Goal: Task Accomplishment & Management: Use online tool/utility

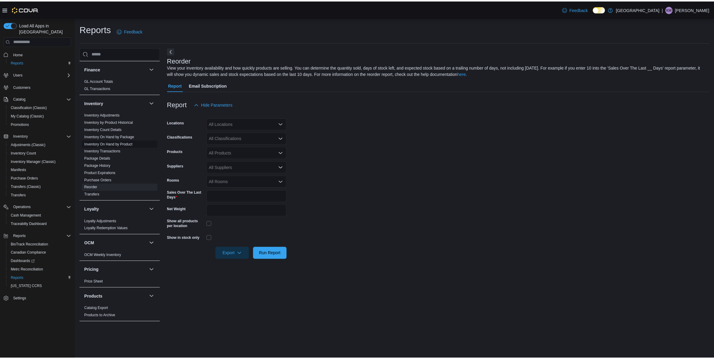
scroll to position [150, 0]
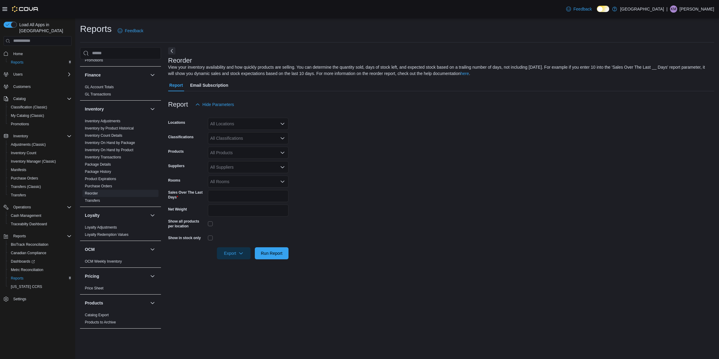
click at [229, 126] on div "All Locations" at bounding box center [248, 124] width 81 height 12
click at [226, 142] on span "[PERSON_NAME] - [STREET_ADDRESS][PERSON_NAME]" at bounding box center [278, 142] width 115 height 6
click at [434, 89] on div "Report Email Subscription" at bounding box center [441, 85] width 546 height 12
click at [231, 170] on div "All Suppliers" at bounding box center [248, 167] width 81 height 12
type input "******"
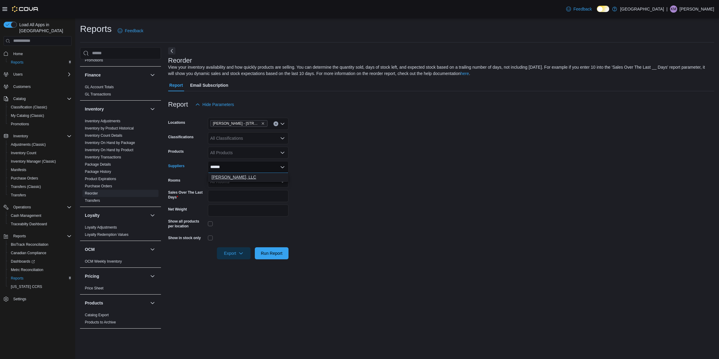
click at [232, 179] on span "[PERSON_NAME], LLC" at bounding box center [248, 177] width 73 height 6
click at [457, 185] on form "Locations [PERSON_NAME] - [STREET_ADDRESS][PERSON_NAME] Classifications All Cla…" at bounding box center [441, 184] width 546 height 149
click at [274, 252] on span "Run Report" at bounding box center [272, 253] width 22 height 6
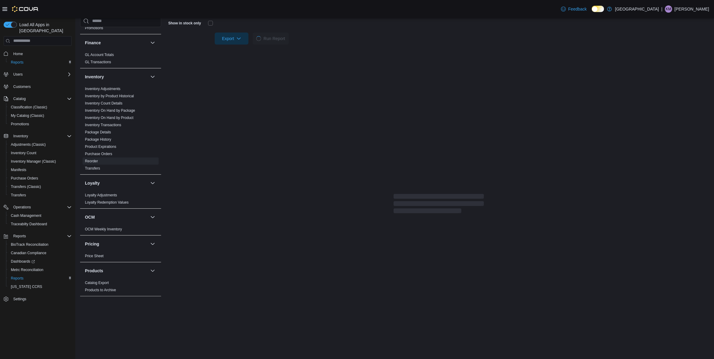
scroll to position [218, 0]
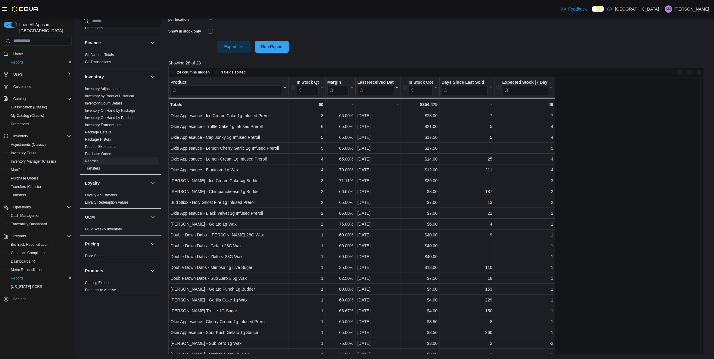
scroll to position [206, 0]
click at [321, 86] on icon at bounding box center [320, 88] width 5 height 4
click at [313, 116] on span "Sort High-Low" at bounding box center [310, 117] width 23 height 5
click at [321, 86] on icon at bounding box center [320, 88] width 5 height 4
drag, startPoint x: 319, startPoint y: 110, endPoint x: 316, endPoint y: 118, distance: 7.8
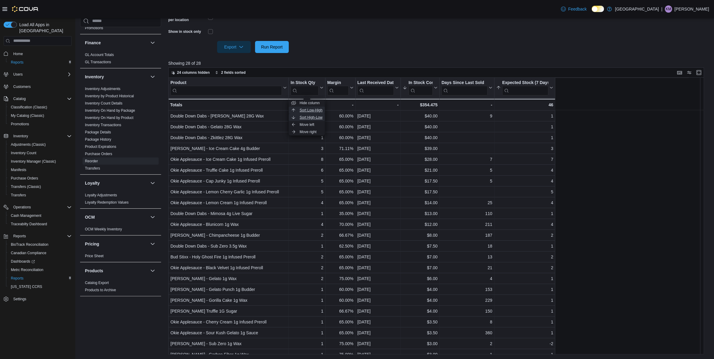
click at [316, 118] on ul "Hide column Sort Low-High Sort High-Low Move left Move right" at bounding box center [307, 117] width 36 height 36
click at [315, 117] on span "Sort High-Low" at bounding box center [310, 117] width 23 height 5
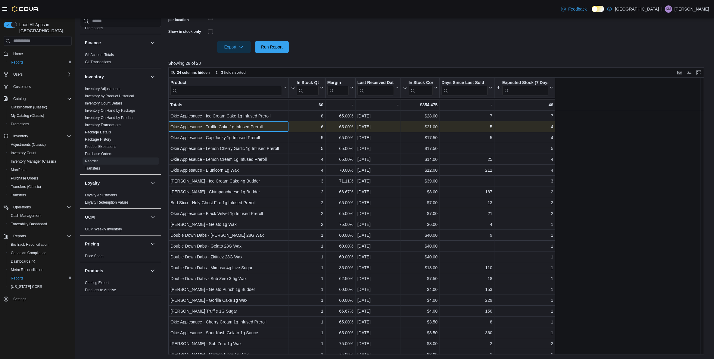
click at [258, 124] on div "Okie Applesauce - Truffle Cake 1g Infused Preroll" at bounding box center [228, 126] width 116 height 7
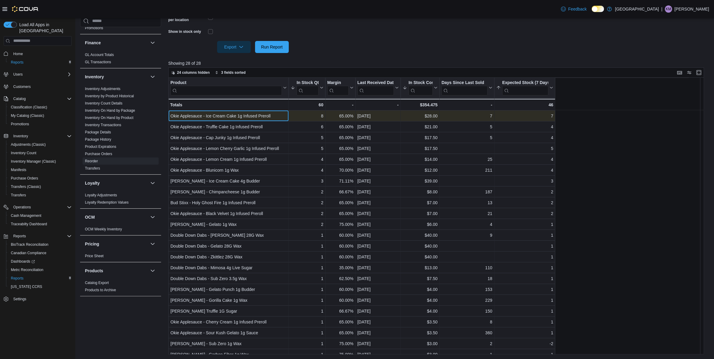
click at [247, 109] on div "Product Click to view column header actions In Stock Qty Sorted by Expected Sto…" at bounding box center [438, 216] width 541 height 277
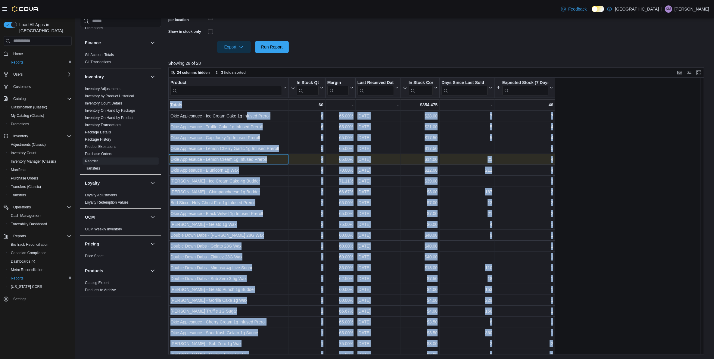
drag, startPoint x: 246, startPoint y: 112, endPoint x: 234, endPoint y: 157, distance: 47.0
click at [234, 157] on div "Okie Applesauce - Lemon Cream 1g Infused Preroll" at bounding box center [228, 159] width 116 height 7
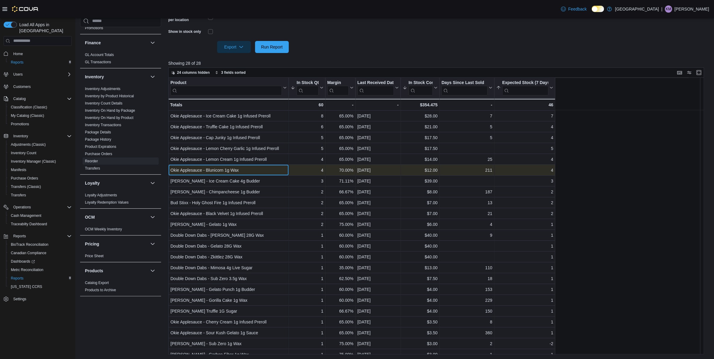
click at [234, 170] on div "Okie Applesauce - Blunicorn 1g Wax" at bounding box center [228, 169] width 116 height 7
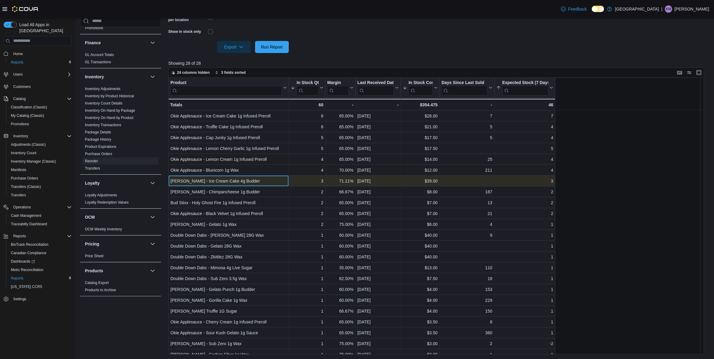
click at [231, 178] on div "[PERSON_NAME] - Ice Cream Cake 4g Budder" at bounding box center [228, 180] width 116 height 7
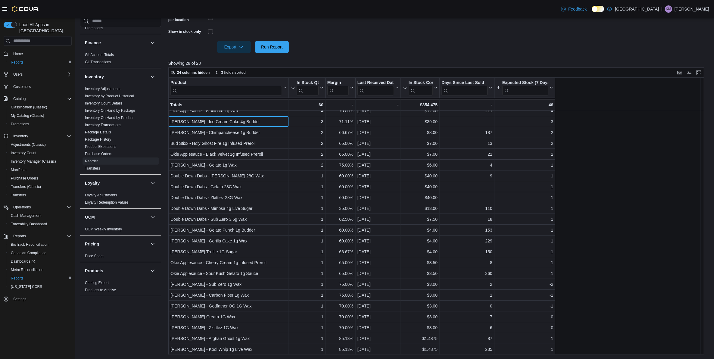
scroll to position [0, 0]
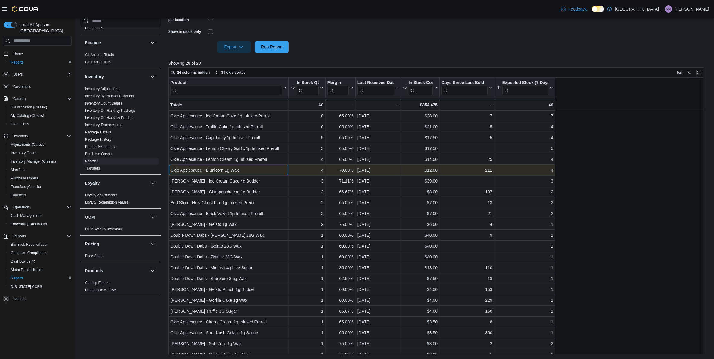
click at [228, 169] on div "Okie Applesauce - Blunicorn 1g Wax" at bounding box center [228, 169] width 116 height 7
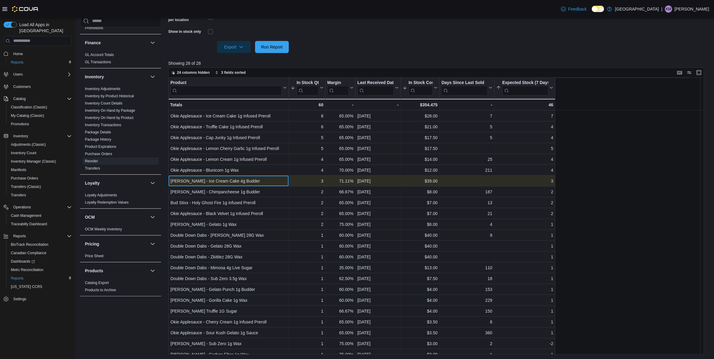
click at [237, 178] on div "[PERSON_NAME] - Ice Cream Cake 4g Budder" at bounding box center [228, 180] width 116 height 7
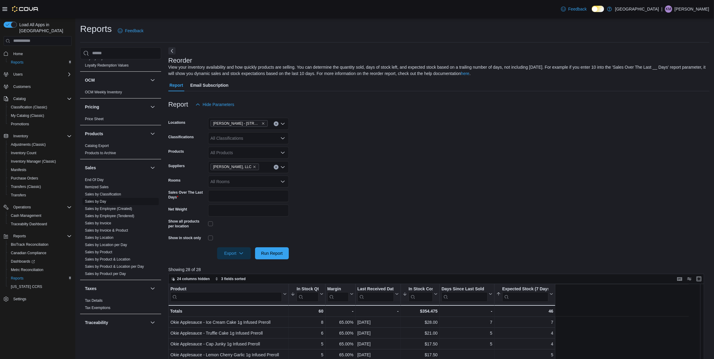
scroll to position [339, 0]
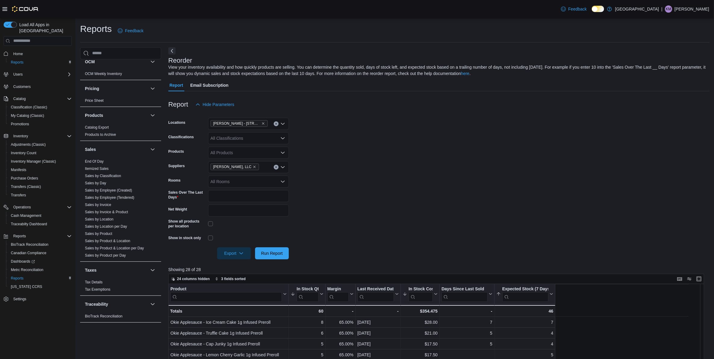
click at [94, 160] on link "End Of Day" at bounding box center [94, 161] width 19 height 4
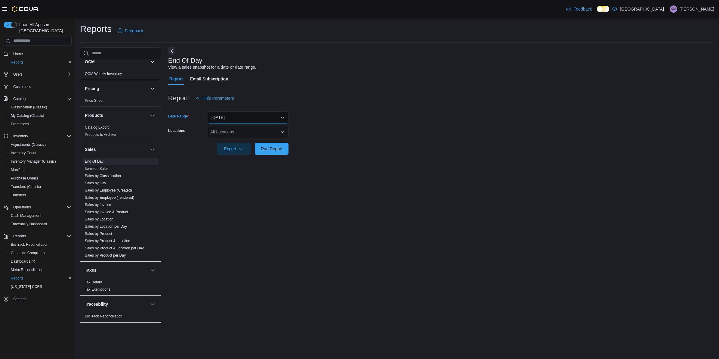
click at [234, 120] on button "[DATE]" at bounding box center [248, 117] width 81 height 12
click at [226, 149] on button "[DATE]" at bounding box center [248, 153] width 81 height 12
click at [224, 136] on div "All Locations" at bounding box center [248, 132] width 81 height 12
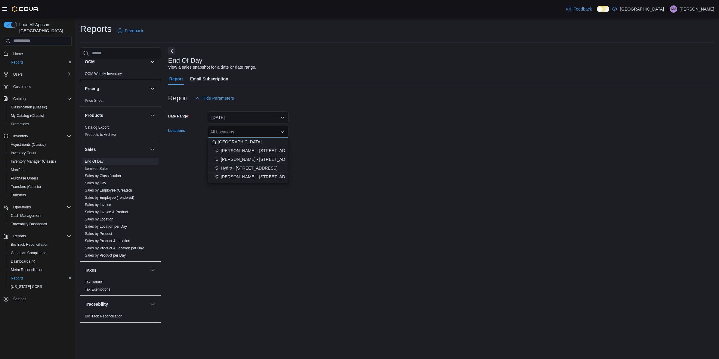
click at [237, 151] on span "[PERSON_NAME] - [STREET_ADDRESS][PERSON_NAME]" at bounding box center [278, 150] width 115 height 6
click at [379, 155] on div at bounding box center [441, 158] width 546 height 7
click at [284, 152] on span "Run Report" at bounding box center [272, 148] width 26 height 12
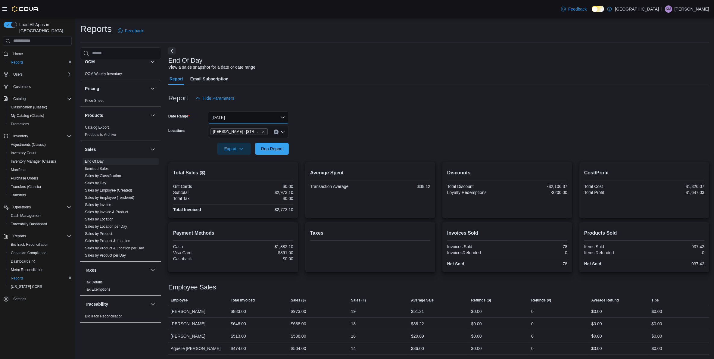
click at [256, 113] on button "[DATE]" at bounding box center [248, 117] width 81 height 12
